Goal: Task Accomplishment & Management: Complete application form

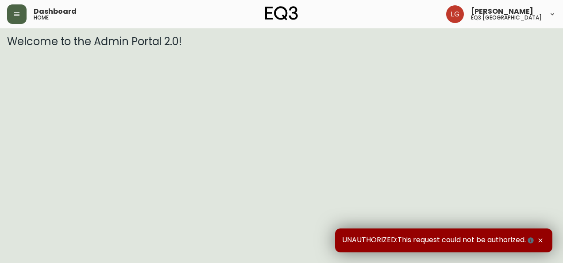
click at [12, 19] on button "button" at bounding box center [16, 13] width 19 height 19
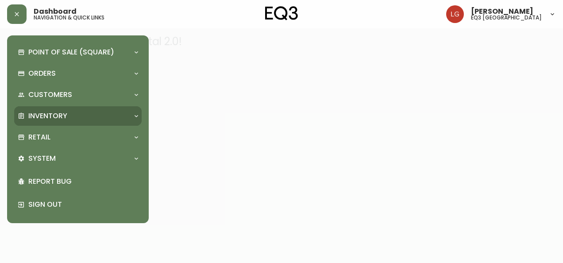
click at [34, 121] on div "Inventory" at bounding box center [78, 115] width 128 height 19
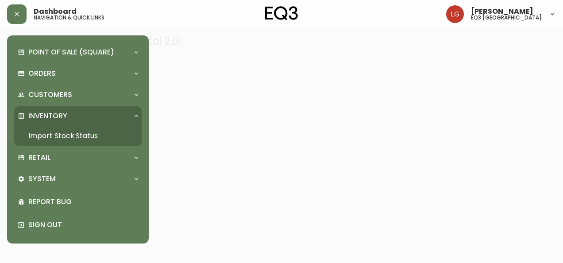
click at [46, 136] on link "Import Stock Status" at bounding box center [78, 136] width 128 height 20
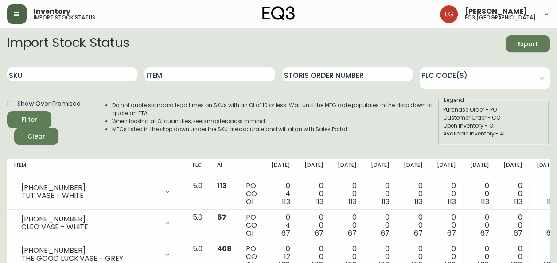
click at [15, 18] on button "button" at bounding box center [16, 13] width 19 height 19
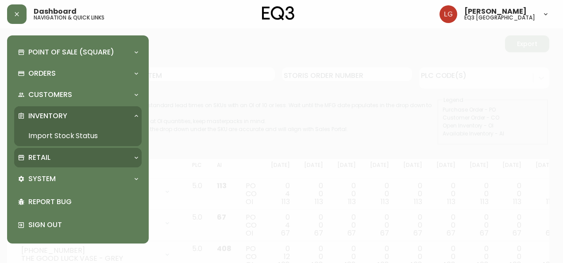
click at [51, 154] on div "Retail" at bounding box center [74, 158] width 112 height 10
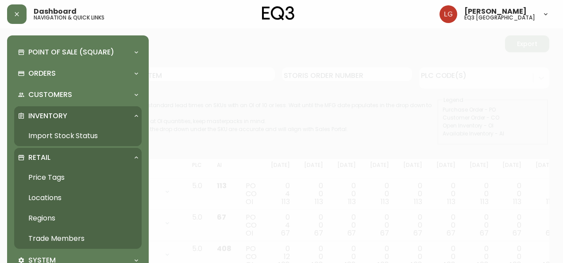
click at [69, 237] on link "Trade Members" at bounding box center [78, 238] width 128 height 20
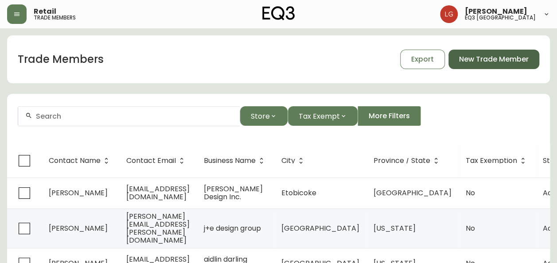
click at [499, 60] on span "New Trade Member" at bounding box center [494, 59] width 70 height 10
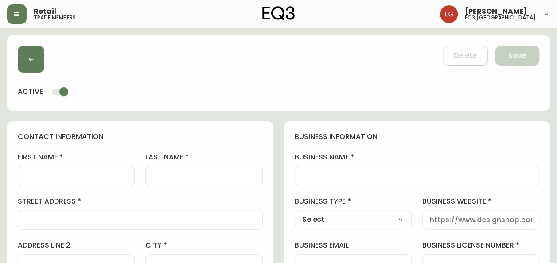
click at [94, 181] on div at bounding box center [76, 176] width 117 height 20
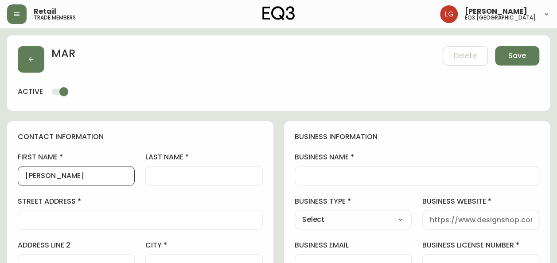
type input "[PERSON_NAME]"
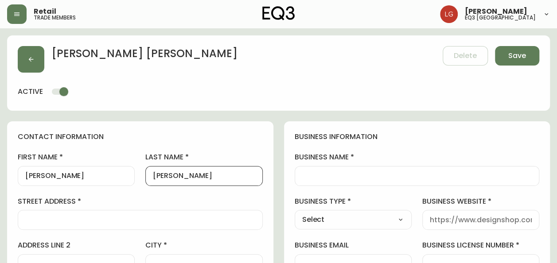
type input "[PERSON_NAME]"
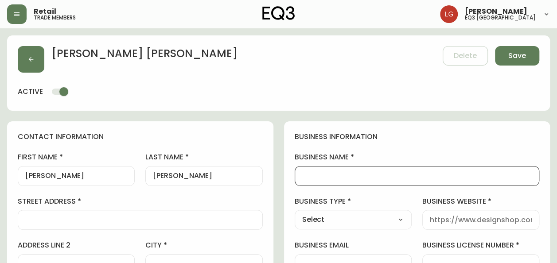
click at [343, 180] on input "business name" at bounding box center [417, 176] width 230 height 8
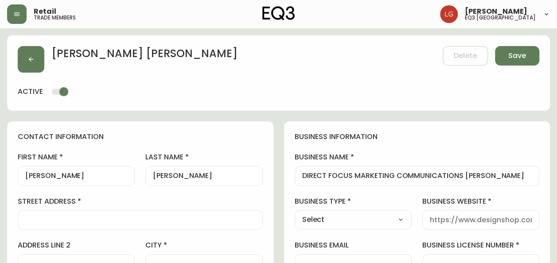
click at [298, 178] on div "DIRECT FOCUS MARKETING COMMUNICATIONS [PERSON_NAME]" at bounding box center [416, 176] width 245 height 20
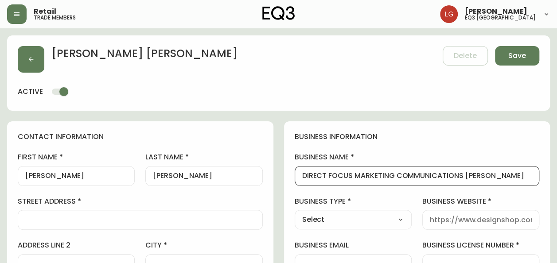
click at [303, 174] on input "DIRECT FOCUS MARKETING COMMUNICATIONS [PERSON_NAME]" at bounding box center [417, 176] width 230 height 8
click at [513, 168] on div "[PERSON_NAME] - DIRECT FOCUS MARKETING COMMUNICATIONS [PERSON_NAME]" at bounding box center [416, 176] width 245 height 20
drag, startPoint x: 515, startPoint y: 175, endPoint x: 563, endPoint y: 189, distance: 49.9
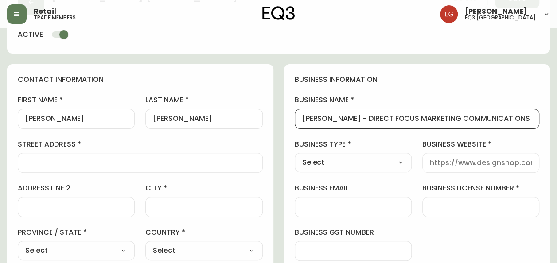
scroll to position [89, 0]
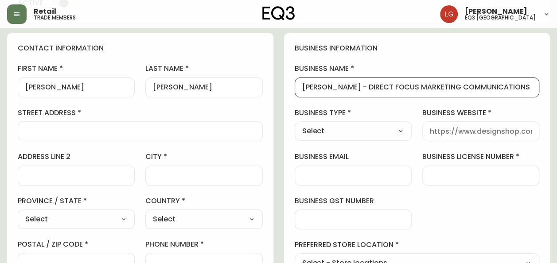
type input "[PERSON_NAME] - DIRECT FOCUS MARKETING COMMUNICATIONS"
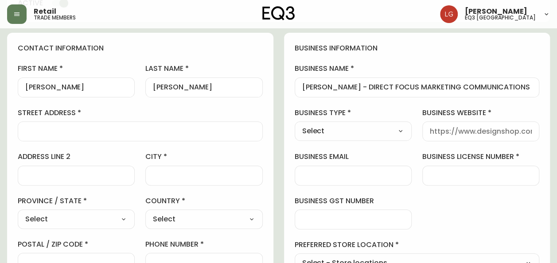
click at [183, 217] on select "Select [GEOGRAPHIC_DATA] [GEOGRAPHIC_DATA]" at bounding box center [203, 219] width 117 height 13
select select "CA"
click at [145, 213] on select "Select [GEOGRAPHIC_DATA] [GEOGRAPHIC_DATA]" at bounding box center [203, 219] width 117 height 13
type input "[GEOGRAPHIC_DATA]"
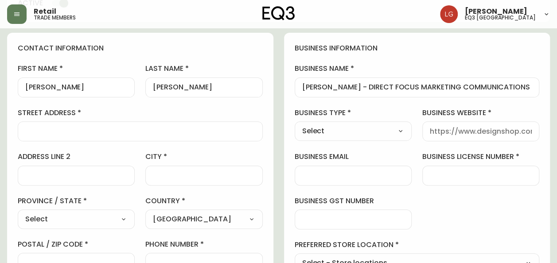
click at [103, 217] on select "Select [GEOGRAPHIC_DATA] [GEOGRAPHIC_DATA] [GEOGRAPHIC_DATA] [GEOGRAPHIC_DATA] …" at bounding box center [76, 219] width 117 height 13
select select "MB"
click at [18, 213] on select "Select [GEOGRAPHIC_DATA] [GEOGRAPHIC_DATA] [GEOGRAPHIC_DATA] [GEOGRAPHIC_DATA] …" at bounding box center [76, 219] width 117 height 13
type input "[GEOGRAPHIC_DATA]"
click at [173, 171] on input "city" at bounding box center [204, 175] width 102 height 8
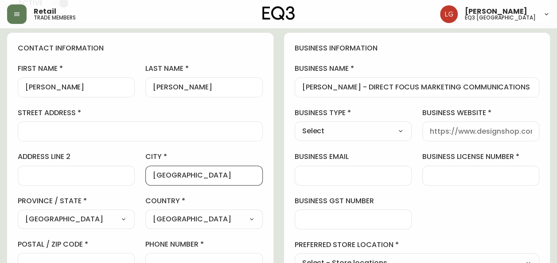
type input "[GEOGRAPHIC_DATA]"
click at [95, 126] on div at bounding box center [140, 131] width 245 height 20
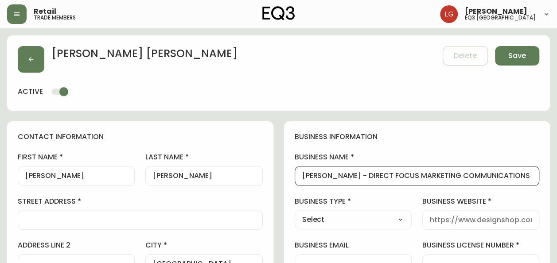
drag, startPoint x: 354, startPoint y: 173, endPoint x: 513, endPoint y: 175, distance: 159.0
click at [513, 175] on input "[PERSON_NAME] - DIRECT FOCUS MARKETING COMMUNICATIONS" at bounding box center [417, 176] width 230 height 8
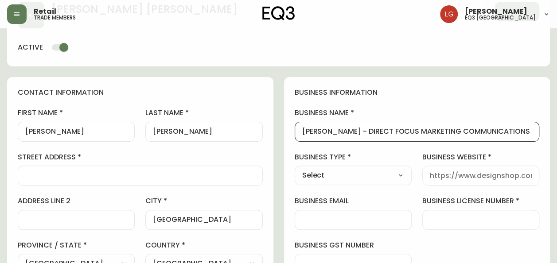
click at [174, 178] on input "street address" at bounding box center [140, 175] width 230 height 8
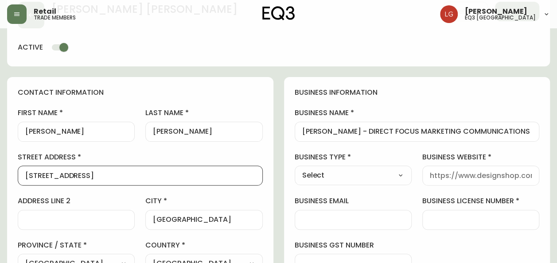
type input "[STREET_ADDRESS]"
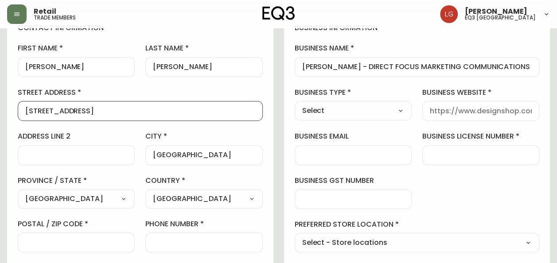
scroll to position [177, 0]
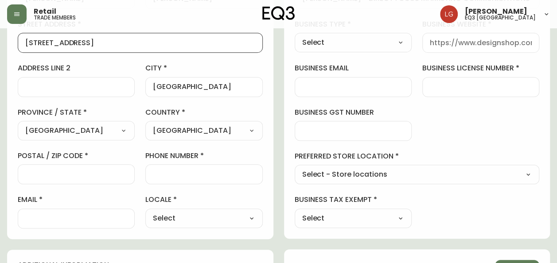
click at [89, 174] on input "postal / zip code" at bounding box center [76, 174] width 102 height 8
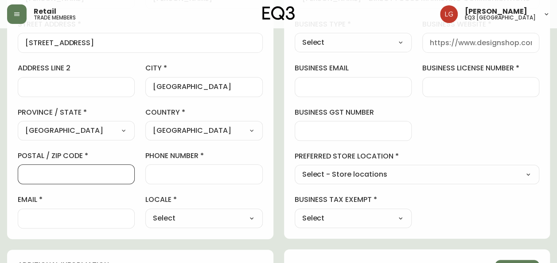
paste input "R3A 0M2"
type input "R3A 0M2"
click at [193, 179] on div at bounding box center [203, 174] width 117 height 20
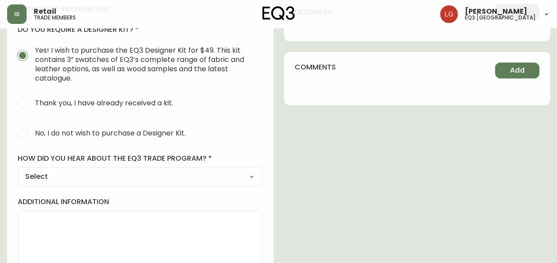
scroll to position [443, 0]
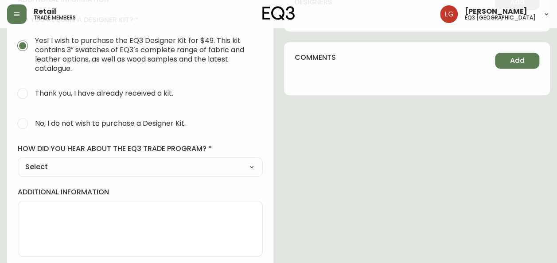
click at [89, 122] on span "No, I do not wish to purchase a Designer Kit." at bounding box center [110, 123] width 151 height 9
click at [32, 122] on input "No, I do not wish to purchase a Designer Kit." at bounding box center [22, 123] width 19 height 19
radio input "true"
radio input "false"
click at [94, 166] on select "Select Social Media Advertisement Trade Show Outreach from a Trade Rep Other" at bounding box center [140, 166] width 245 height 13
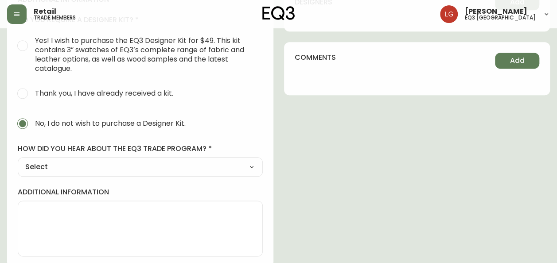
select select "Other"
click at [18, 160] on select "Select Social Media Advertisement Trade Show Outreach from a Trade Rep Other" at bounding box center [140, 166] width 245 height 13
type input "Other"
click at [93, 203] on div at bounding box center [140, 211] width 245 height 20
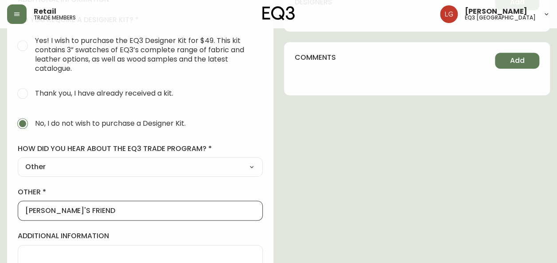
type input "[PERSON_NAME]'S FRIEND"
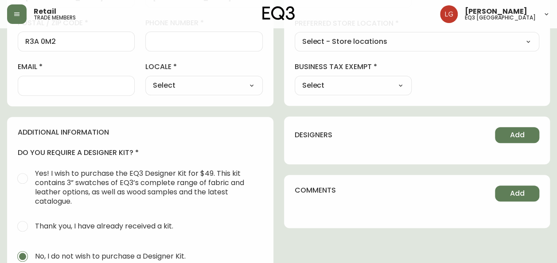
scroll to position [221, 0]
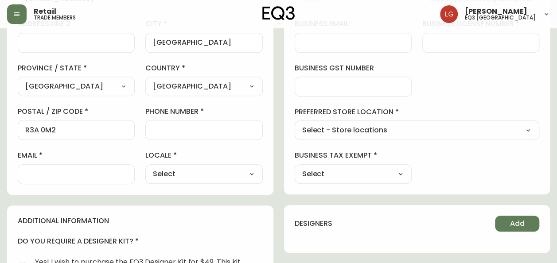
type textarea "DO NOT CONTACT FOR TRADE STUFF...."
click at [245, 131] on input "phone number" at bounding box center [204, 130] width 102 height 8
paste input "[PHONE_NUMBER]"
type input "[PHONE_NUMBER]"
click at [74, 170] on input "email" at bounding box center [76, 174] width 102 height 8
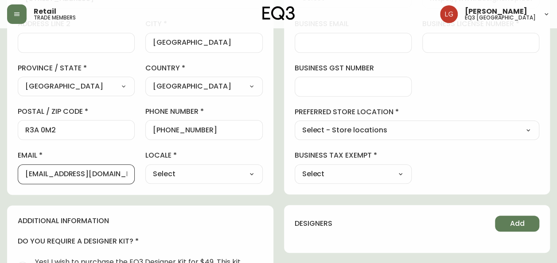
type input "[EMAIL_ADDRESS][DOMAIN_NAME]"
click at [367, 179] on select "Select Yes No" at bounding box center [352, 173] width 117 height 13
select select "false"
click at [294, 167] on select "Select Yes No" at bounding box center [352, 173] width 117 height 13
type input "No"
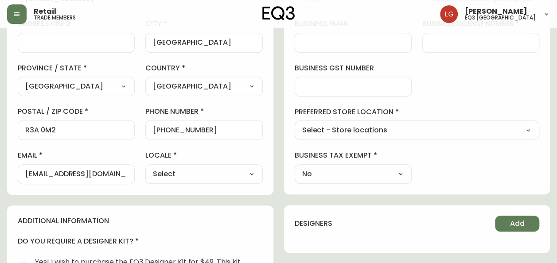
click at [346, 136] on div "Select - Store locations EQ3 [GEOGRAPHIC_DATA] EQ3 [GEOGRAPHIC_DATA] [GEOGRAPHI…" at bounding box center [416, 129] width 245 height 19
click at [347, 126] on select "Select - Store locations EQ3 [GEOGRAPHIC_DATA] EQ3 [GEOGRAPHIC_DATA] [GEOGRAPHI…" at bounding box center [416, 130] width 245 height 13
select select "cjw10z96p001r6gs00juufhhe"
click at [294, 124] on select "Select - Store locations EQ3 [GEOGRAPHIC_DATA] EQ3 [GEOGRAPHIC_DATA] [GEOGRAPHI…" at bounding box center [416, 130] width 245 height 13
type input "EQ3 [GEOGRAPHIC_DATA]"
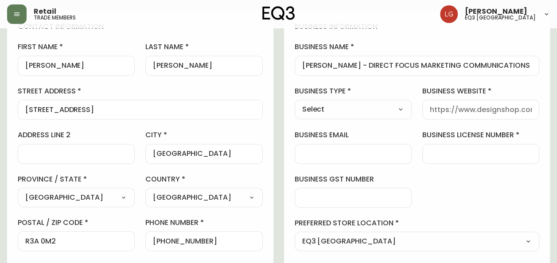
scroll to position [0, 0]
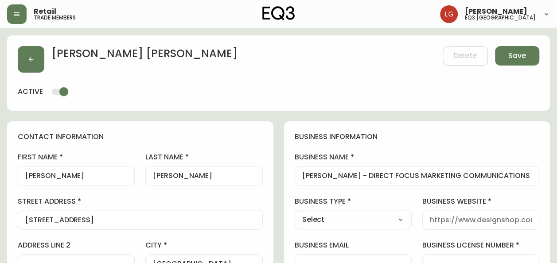
click at [342, 228] on div "Select Interior Designer Architect Home Builder Contractor Real Estate Agent Ho…" at bounding box center [352, 219] width 117 height 19
click at [340, 221] on select "Select Interior Designer Architect Home Builder Contractor Real Estate Agent Ho…" at bounding box center [352, 219] width 117 height 13
select select "Other"
click at [294, 213] on select "Select Interior Designer Architect Home Builder Contractor Real Estate Agent Ho…" at bounding box center [352, 219] width 117 height 13
type input "Other"
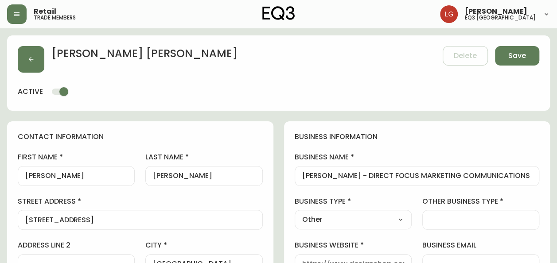
click at [445, 214] on div at bounding box center [480, 220] width 117 height 20
type input "p"
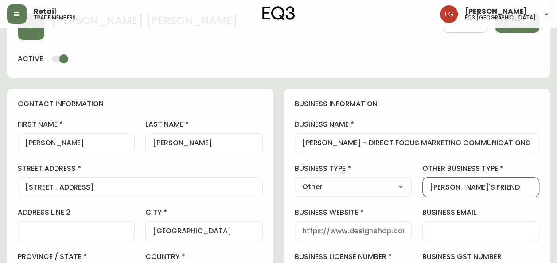
scroll to position [89, 0]
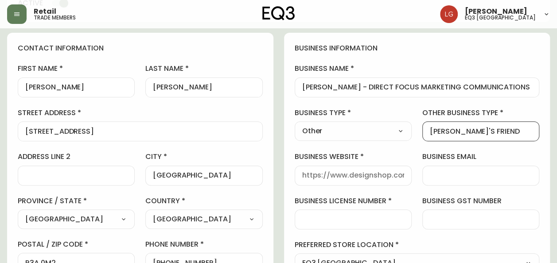
type input "[PERSON_NAME]'S FRIEND"
click at [359, 219] on input "business license number" at bounding box center [353, 219] width 102 height 8
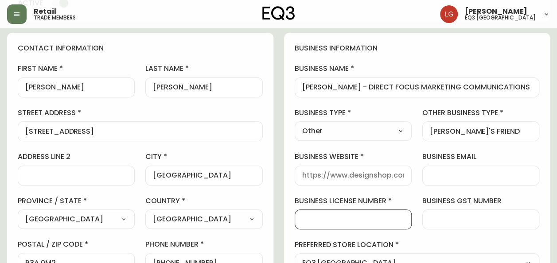
paste input "863617791"
type input "863617791"
click at [462, 171] on input "business email" at bounding box center [480, 175] width 102 height 8
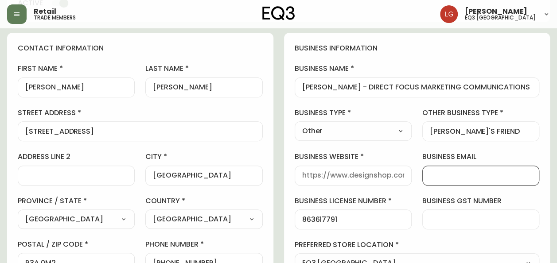
click at [370, 177] on input "business website" at bounding box center [353, 175] width 102 height 8
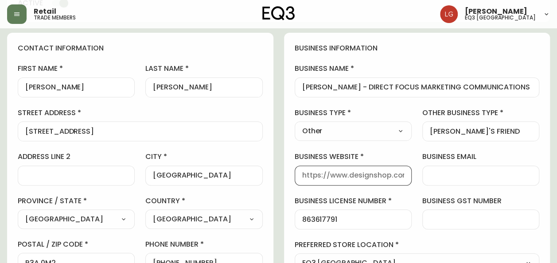
paste input "[URL][DOMAIN_NAME]"
type input "[URL][DOMAIN_NAME]"
click at [289, 192] on div "business information business name [PERSON_NAME] - DIRECT FOCUS MARKETING COMMU…" at bounding box center [417, 180] width 266 height 294
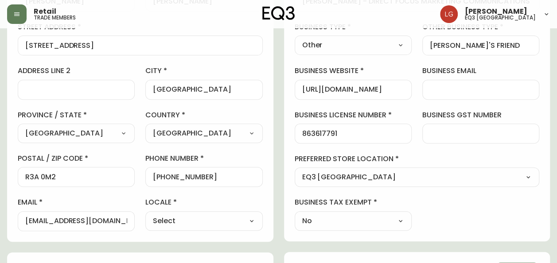
scroll to position [177, 0]
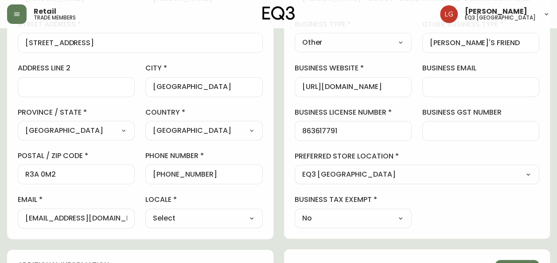
drag, startPoint x: 128, startPoint y: 218, endPoint x: -2, endPoint y: 215, distance: 129.3
click at [0, 215] on html "Retail trade members [PERSON_NAME] eq3 winnipeg [PERSON_NAME] Delete Save activ…" at bounding box center [278, 200] width 557 height 754
click at [472, 84] on input "business email" at bounding box center [480, 87] width 102 height 8
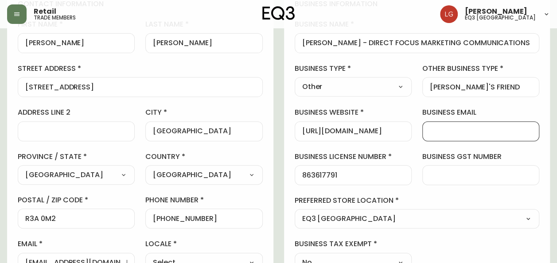
paste input "[EMAIL_ADDRESS][DOMAIN_NAME]"
type input "[EMAIL_ADDRESS][DOMAIN_NAME]"
click at [538, 104] on div "business information business name [PERSON_NAME] - DIRECT FOCUS MARKETING COMMU…" at bounding box center [417, 135] width 266 height 294
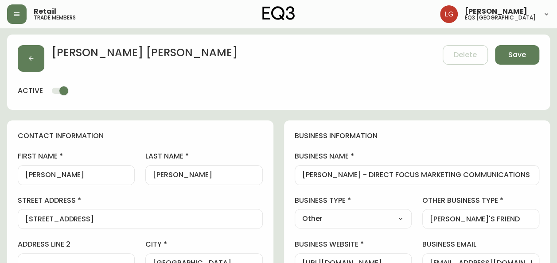
scroll to position [0, 0]
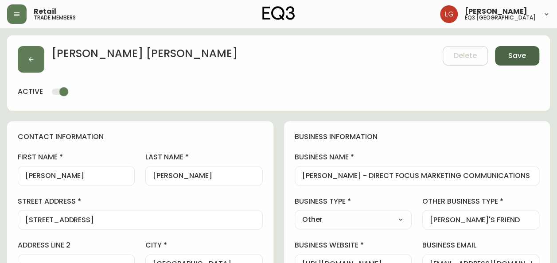
click at [515, 52] on span "Save" at bounding box center [517, 56] width 18 height 10
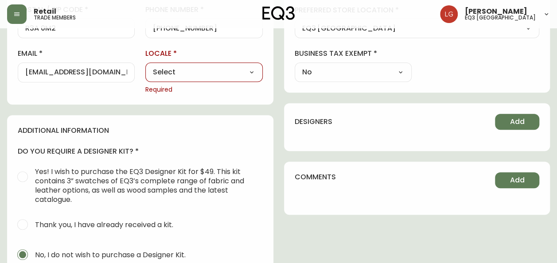
scroll to position [310, 0]
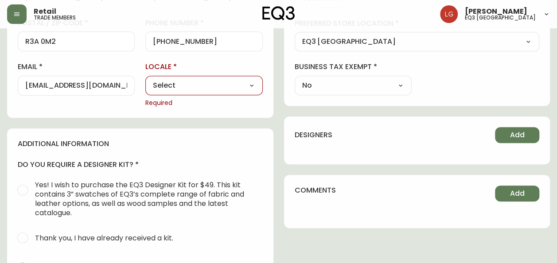
click at [215, 82] on select "Select CA_EN [GEOGRAPHIC_DATA] US_EN" at bounding box center [203, 85] width 117 height 13
click at [208, 85] on select "Select CA_EN [GEOGRAPHIC_DATA] US_EN" at bounding box center [203, 85] width 117 height 13
select select "CA_EN"
click at [145, 79] on select "Select CA_EN [GEOGRAPHIC_DATA] US_EN" at bounding box center [203, 85] width 117 height 13
type input "CA_EN"
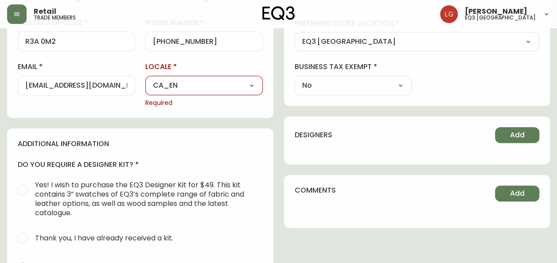
click at [282, 131] on div "contact information first name [PERSON_NAME] last name [PERSON_NAME][GEOGRAPHIC…" at bounding box center [278, 133] width 542 height 644
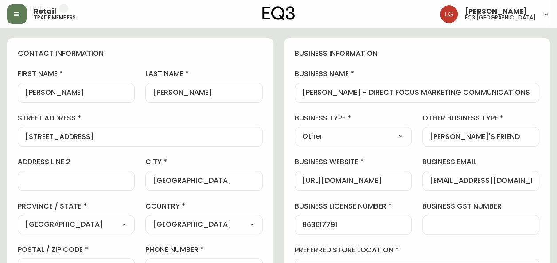
scroll to position [0, 0]
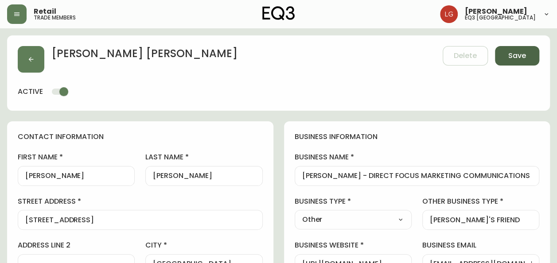
click at [526, 52] on button "Save" at bounding box center [517, 55] width 44 height 19
select select
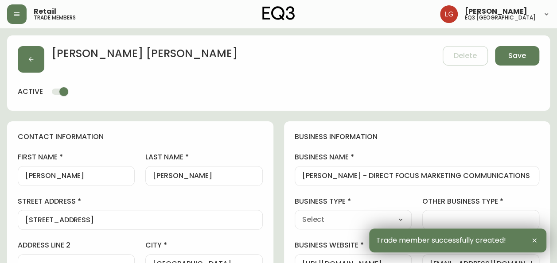
type input "[PHONE_NUMBER]"
type input "[EMAIL_ADDRESS][DOMAIN_NAME]"
type input "Other"
select select "Other"
type input "Other"
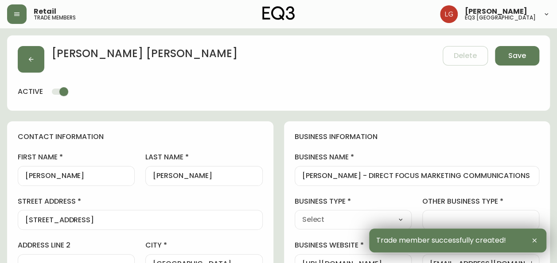
select select "Other"
type input "[EMAIL_ADDRESS][DOMAIN_NAME]"
type input "[PERSON_NAME]'S FRIEND"
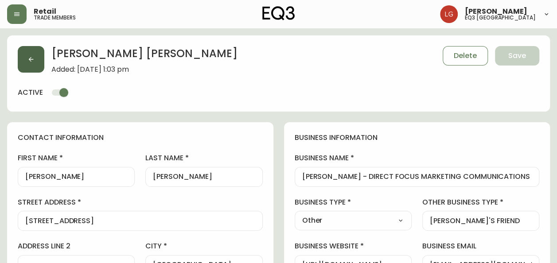
click at [29, 62] on icon "button" at bounding box center [30, 59] width 7 height 7
